Goal: Use online tool/utility: Utilize a website feature to perform a specific function

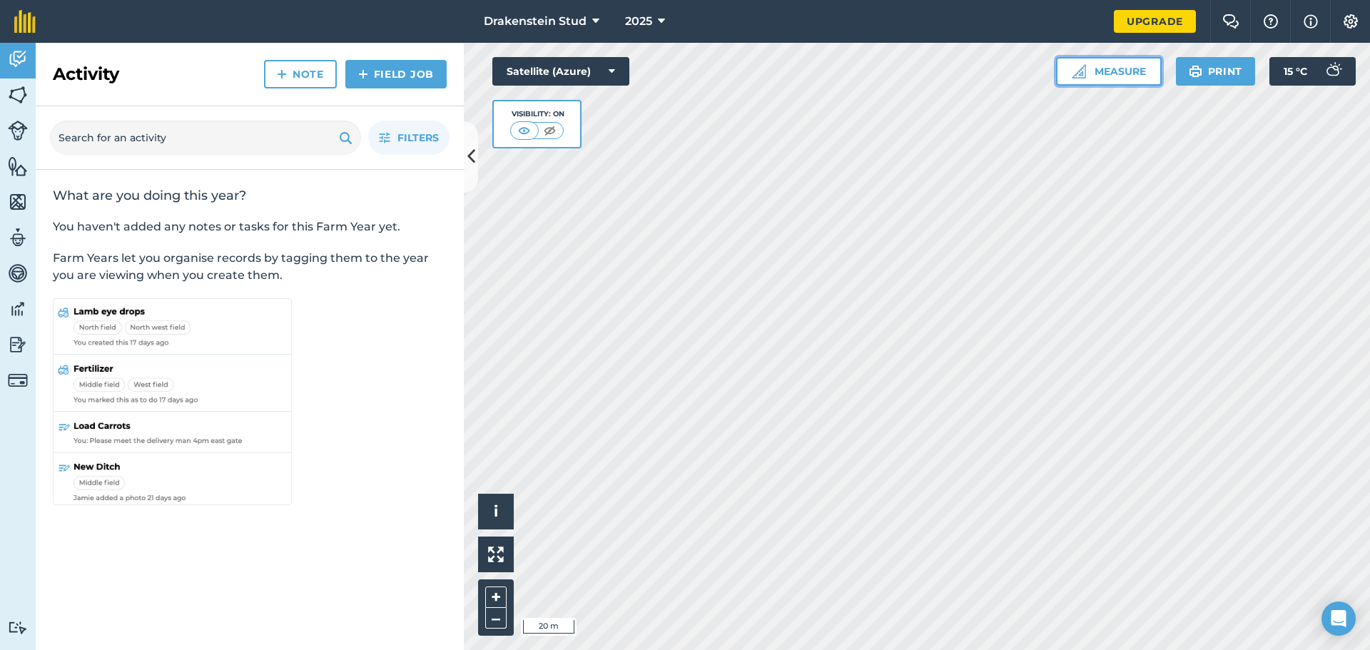
click at [1116, 76] on button "Measure" at bounding box center [1109, 71] width 106 height 29
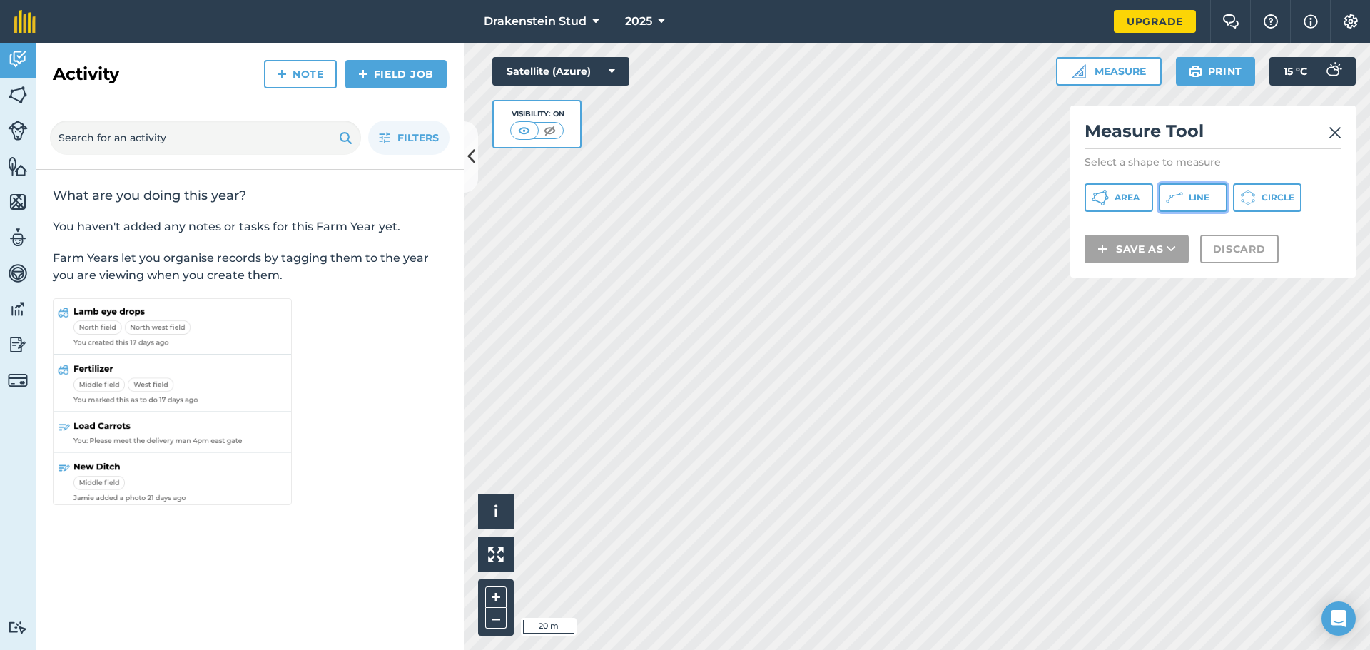
click at [1188, 197] on button "Line" at bounding box center [1193, 197] width 69 height 29
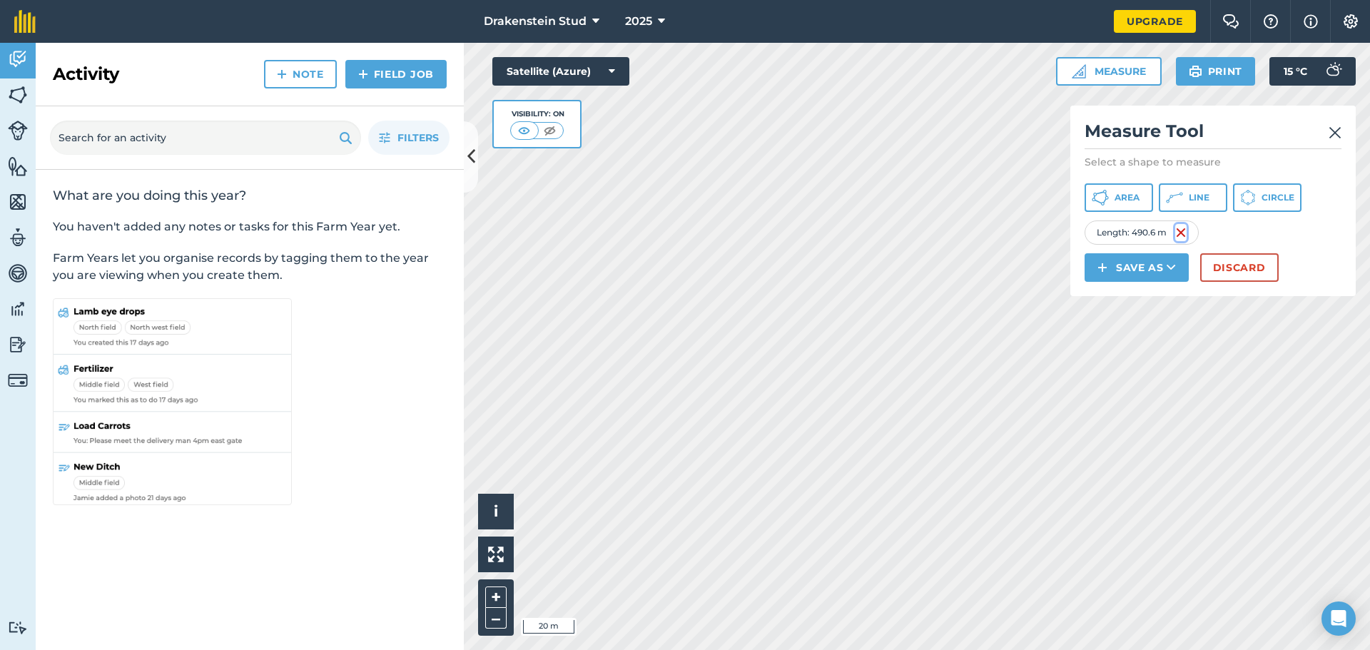
click at [1183, 231] on img at bounding box center [1180, 232] width 11 height 17
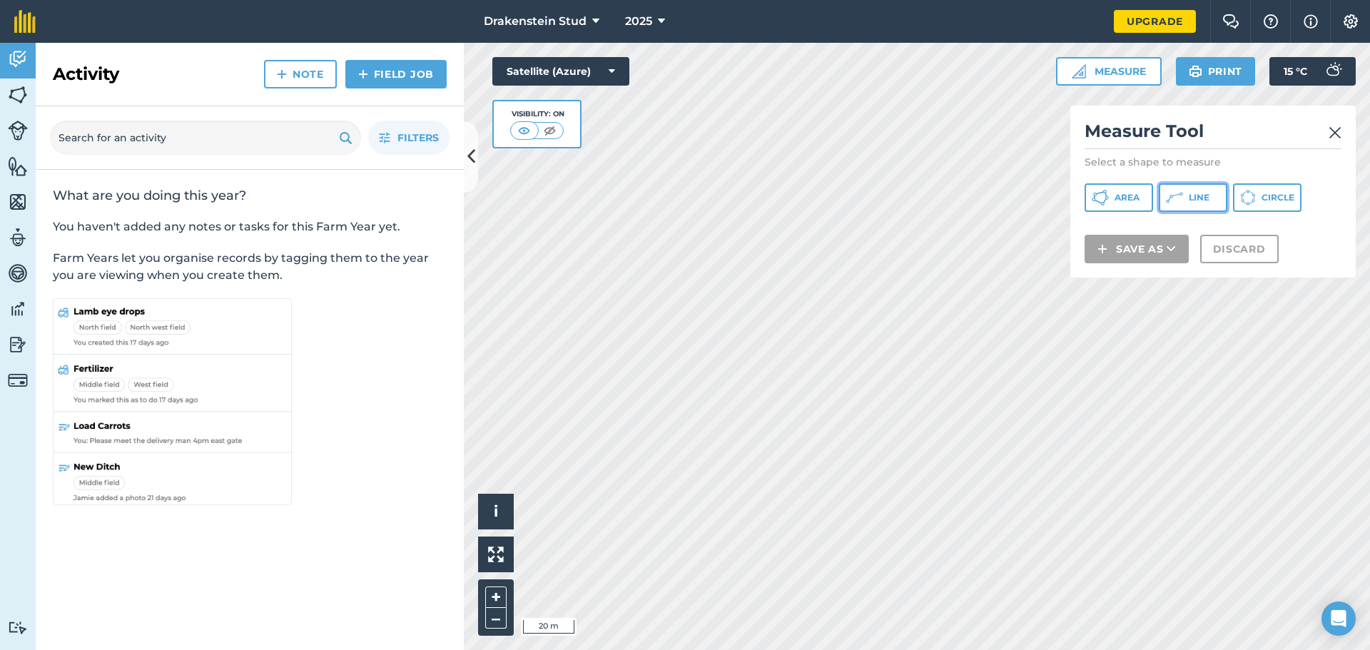
click at [1190, 197] on span "Line" at bounding box center [1199, 197] width 21 height 11
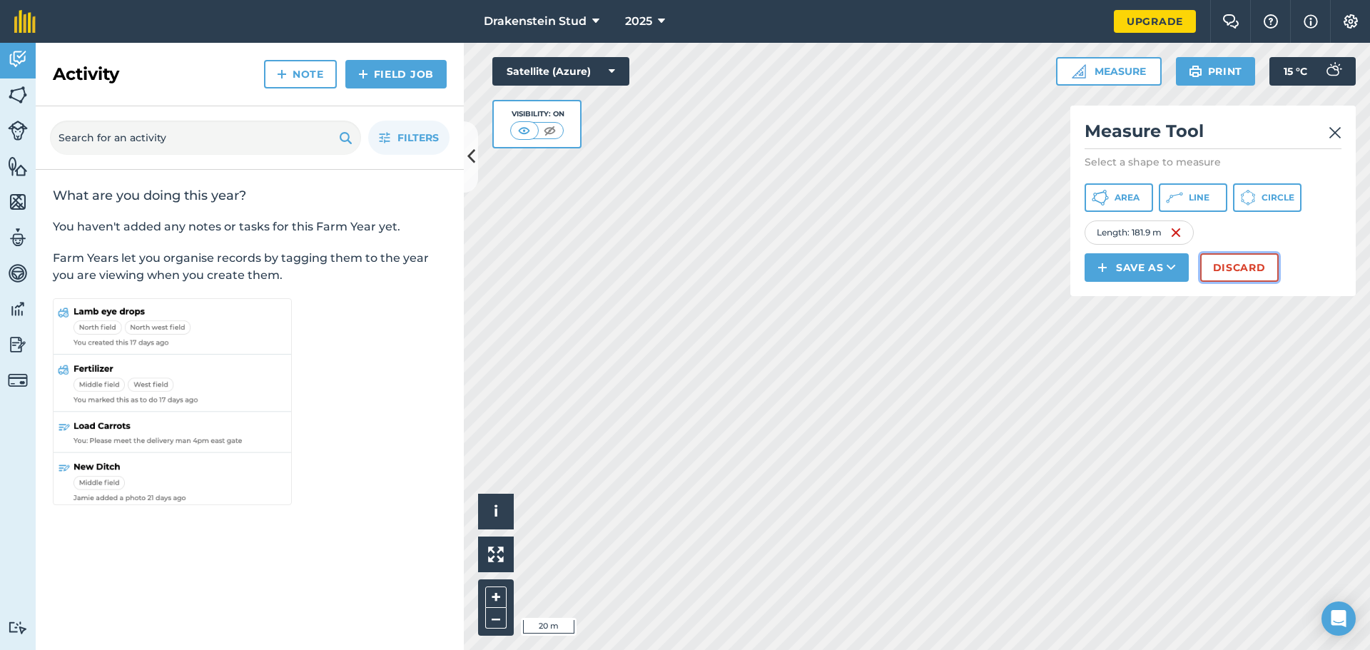
click at [1233, 260] on button "Discard" at bounding box center [1239, 267] width 79 height 29
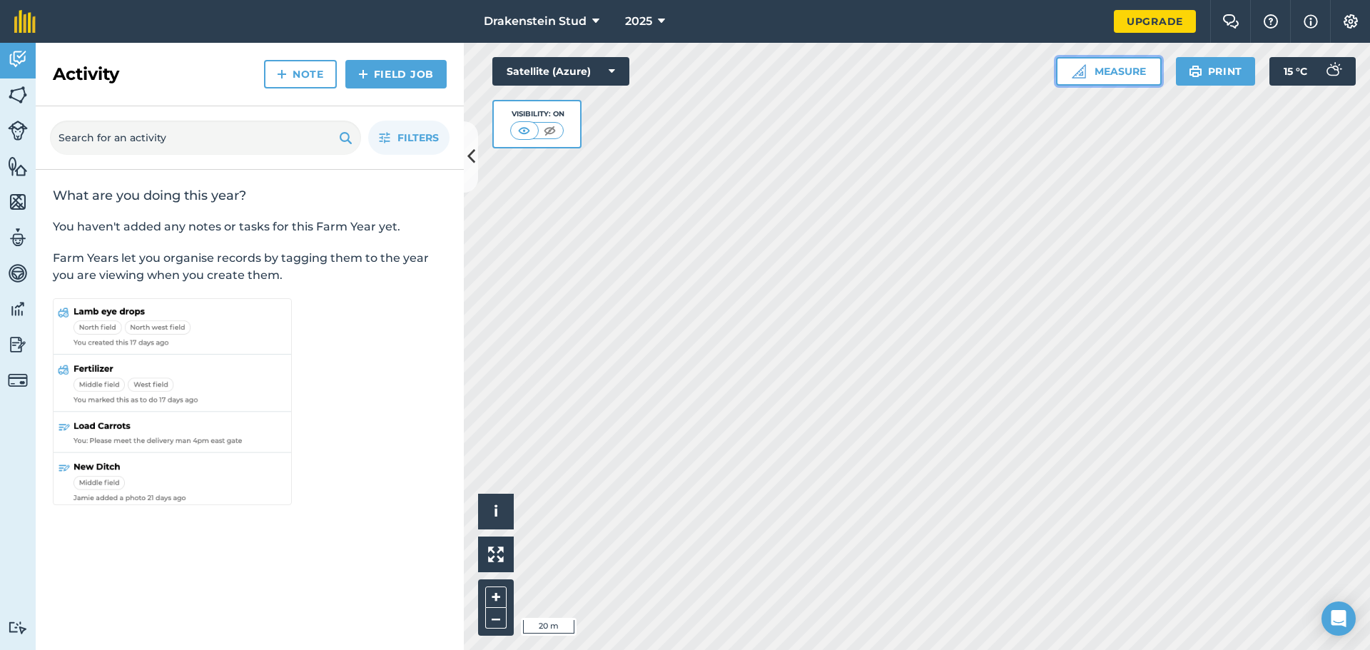
click at [1095, 75] on button "Measure" at bounding box center [1109, 71] width 106 height 29
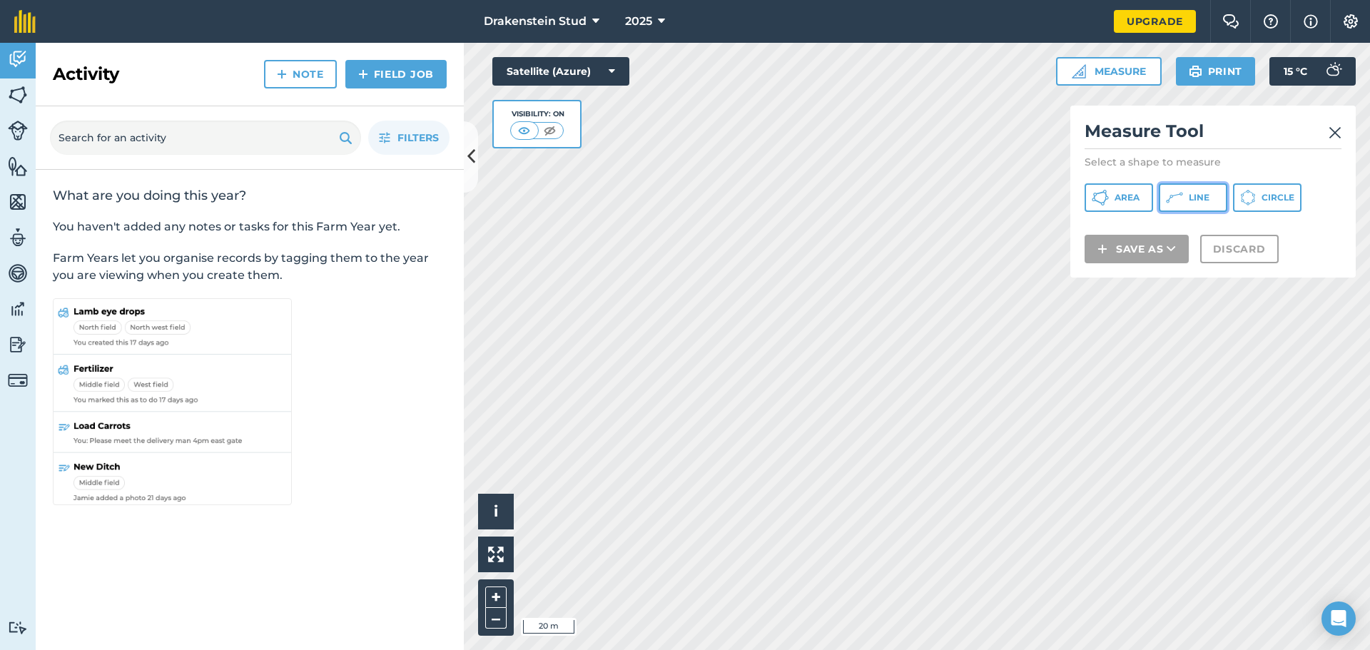
click at [1184, 197] on button "Line" at bounding box center [1193, 197] width 69 height 29
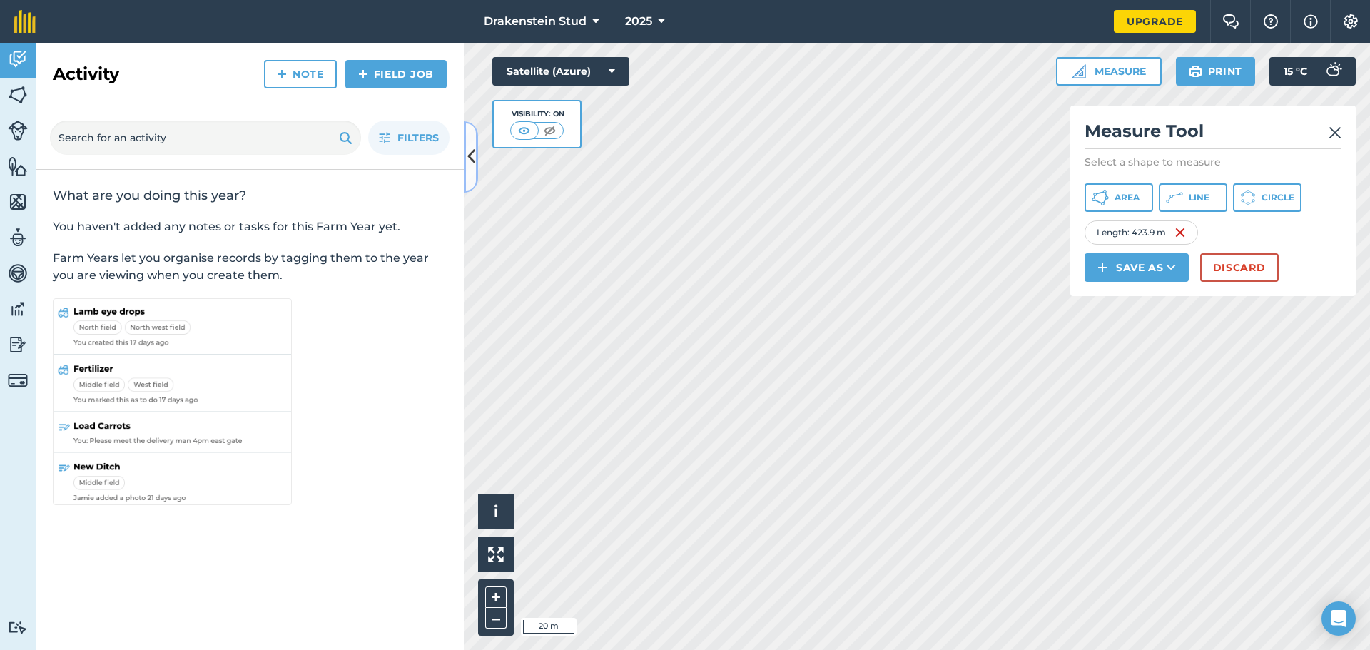
click at [470, 149] on icon at bounding box center [471, 156] width 8 height 25
